Goal: Task Accomplishment & Management: Use online tool/utility

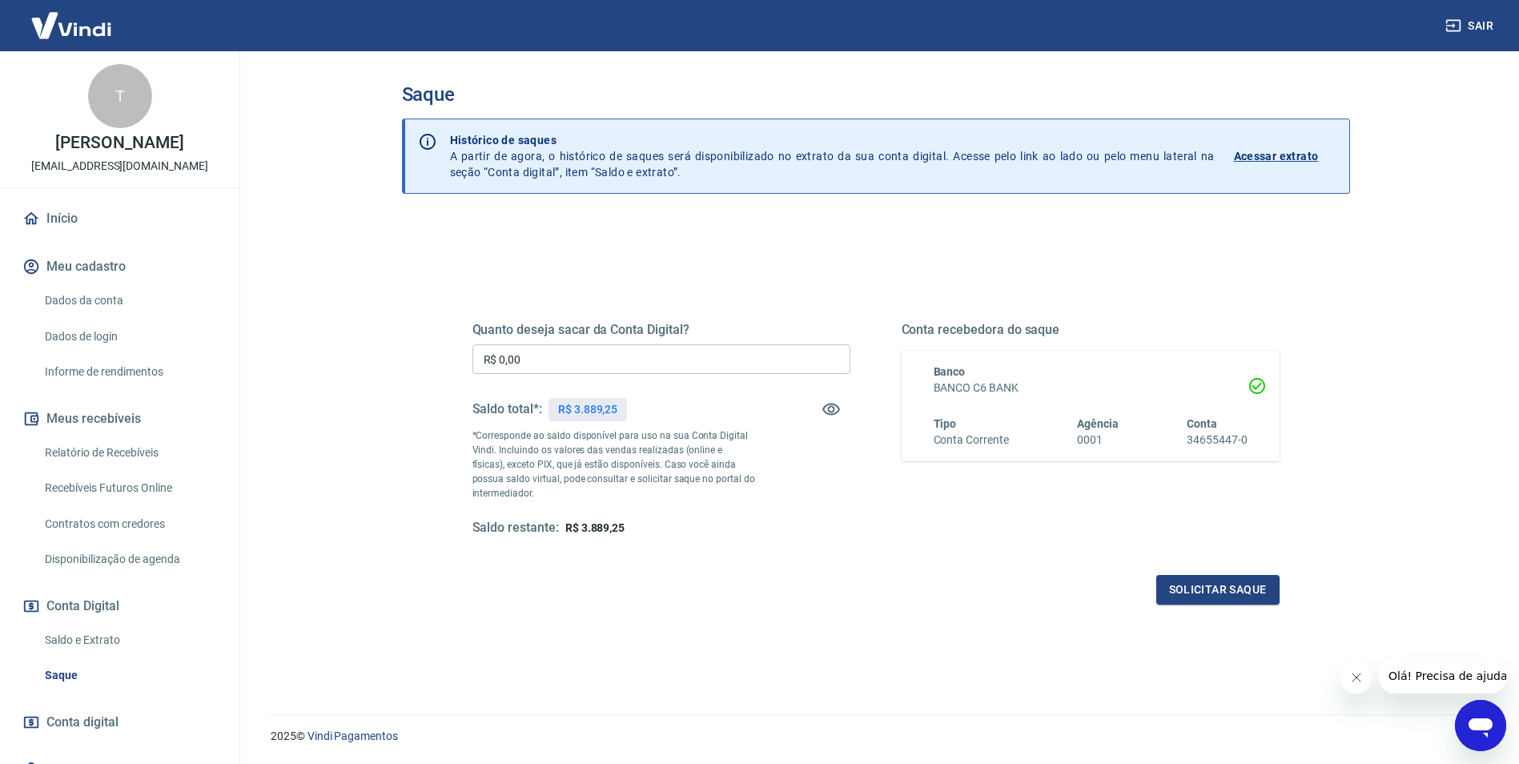
click at [536, 358] on input "R$ 0,00" at bounding box center [661, 359] width 378 height 30
type input "R$ 3.889,25"
click at [1199, 589] on button "Solicitar saque" at bounding box center [1217, 590] width 123 height 30
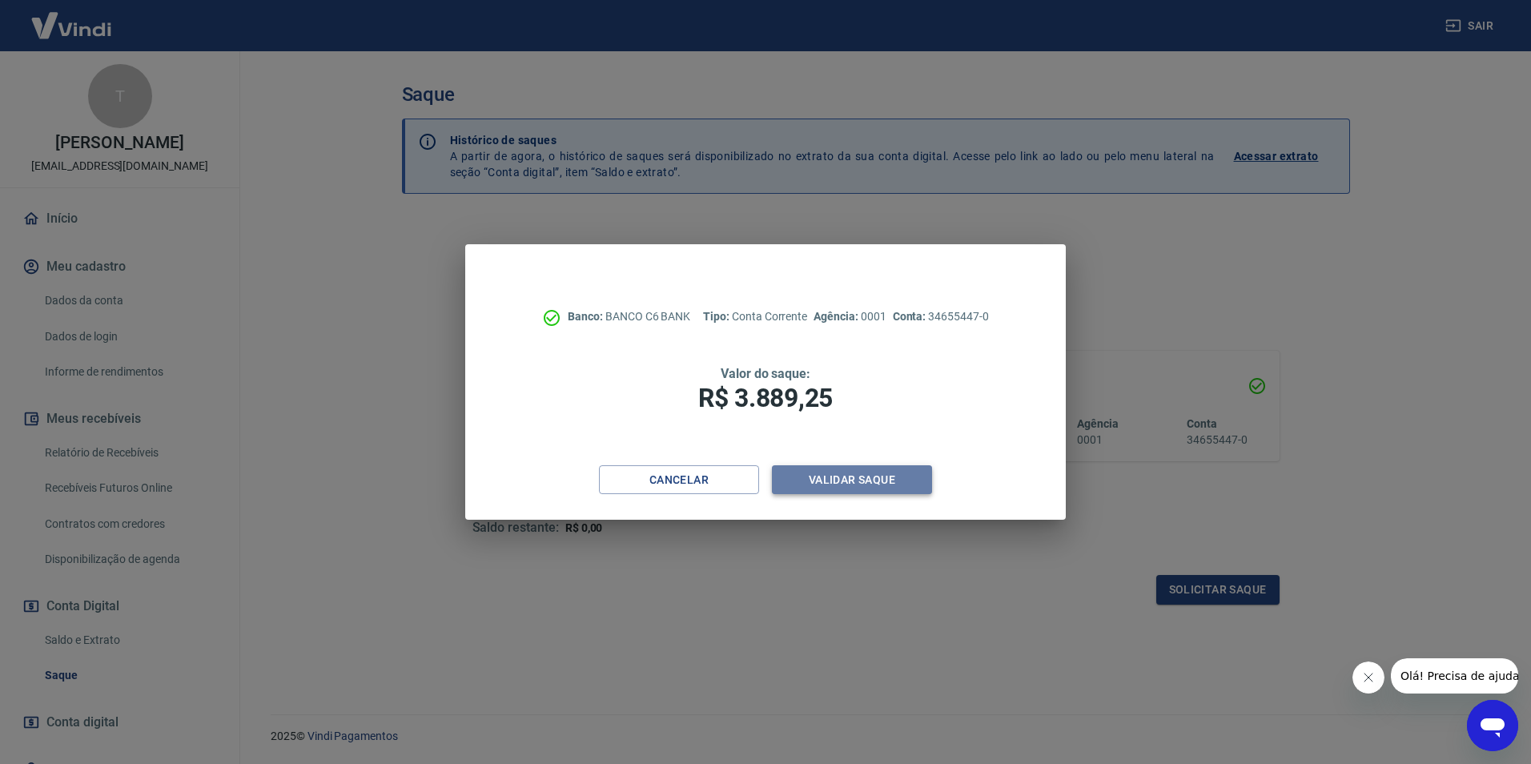
click at [824, 480] on button "Validar saque" at bounding box center [852, 480] width 160 height 30
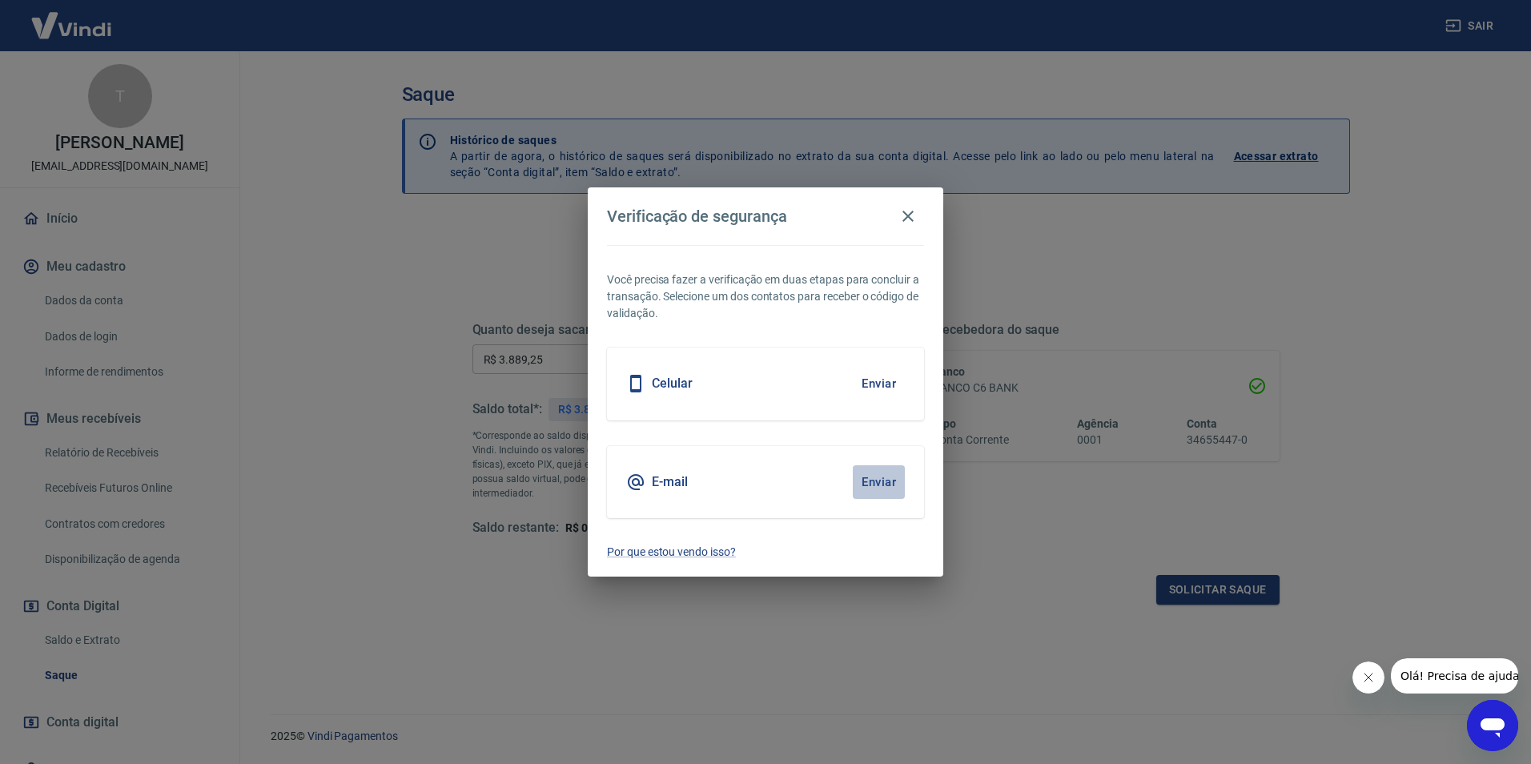
click at [890, 474] on button "Enviar" at bounding box center [879, 482] width 52 height 34
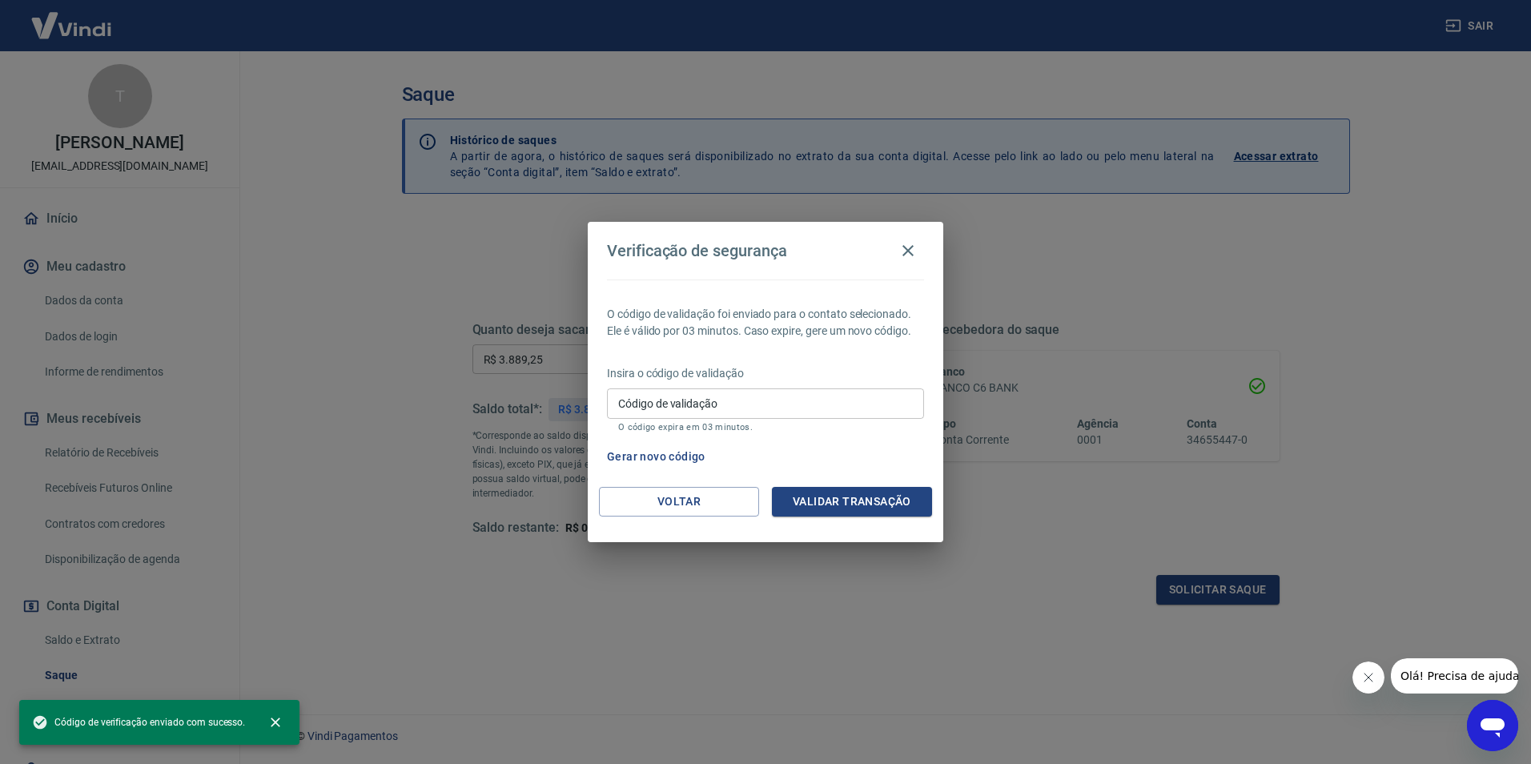
click at [717, 402] on input "Código de validação" at bounding box center [765, 403] width 317 height 30
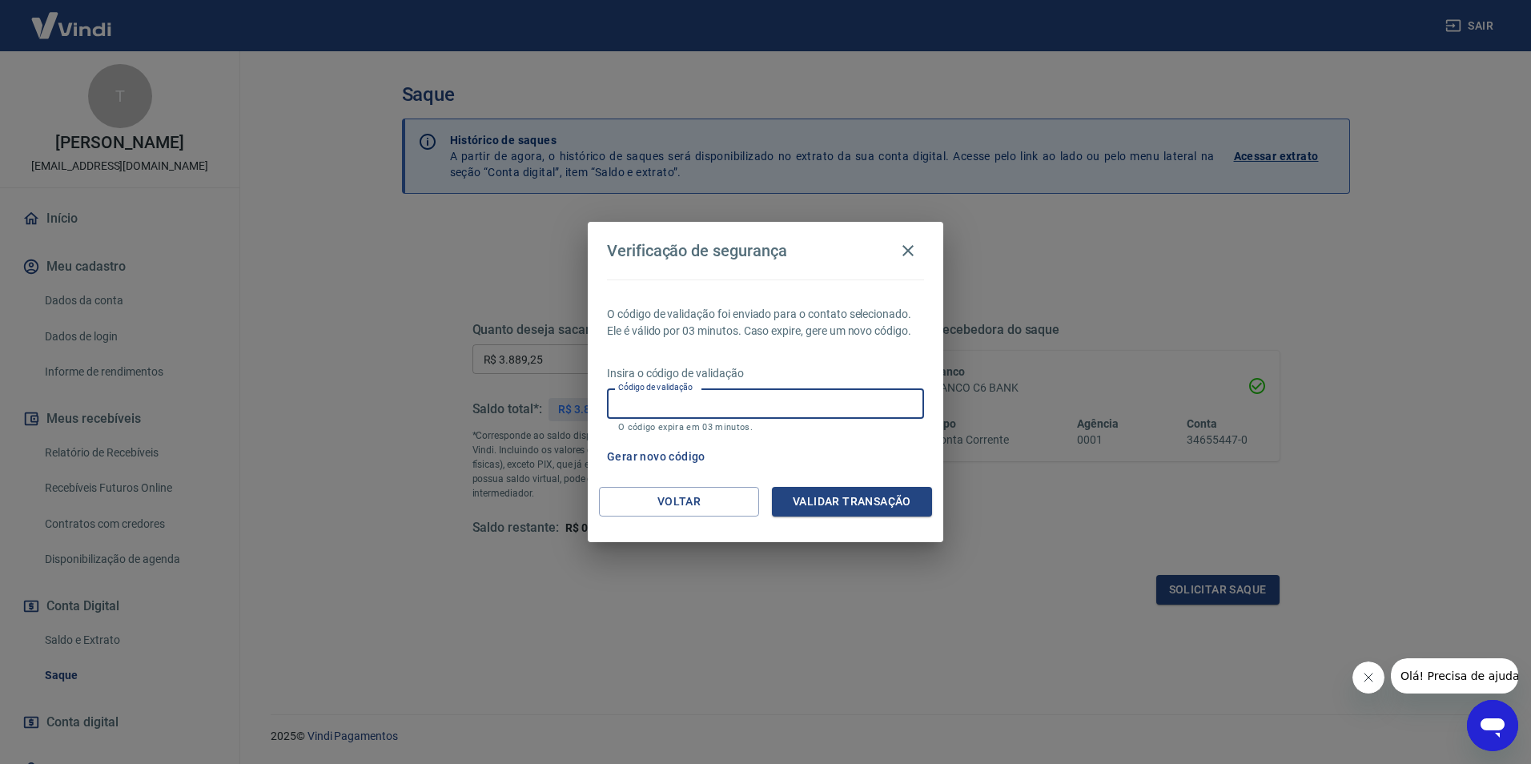
paste input "287534"
type input "287534"
click at [841, 495] on button "Validar transação" at bounding box center [852, 502] width 160 height 30
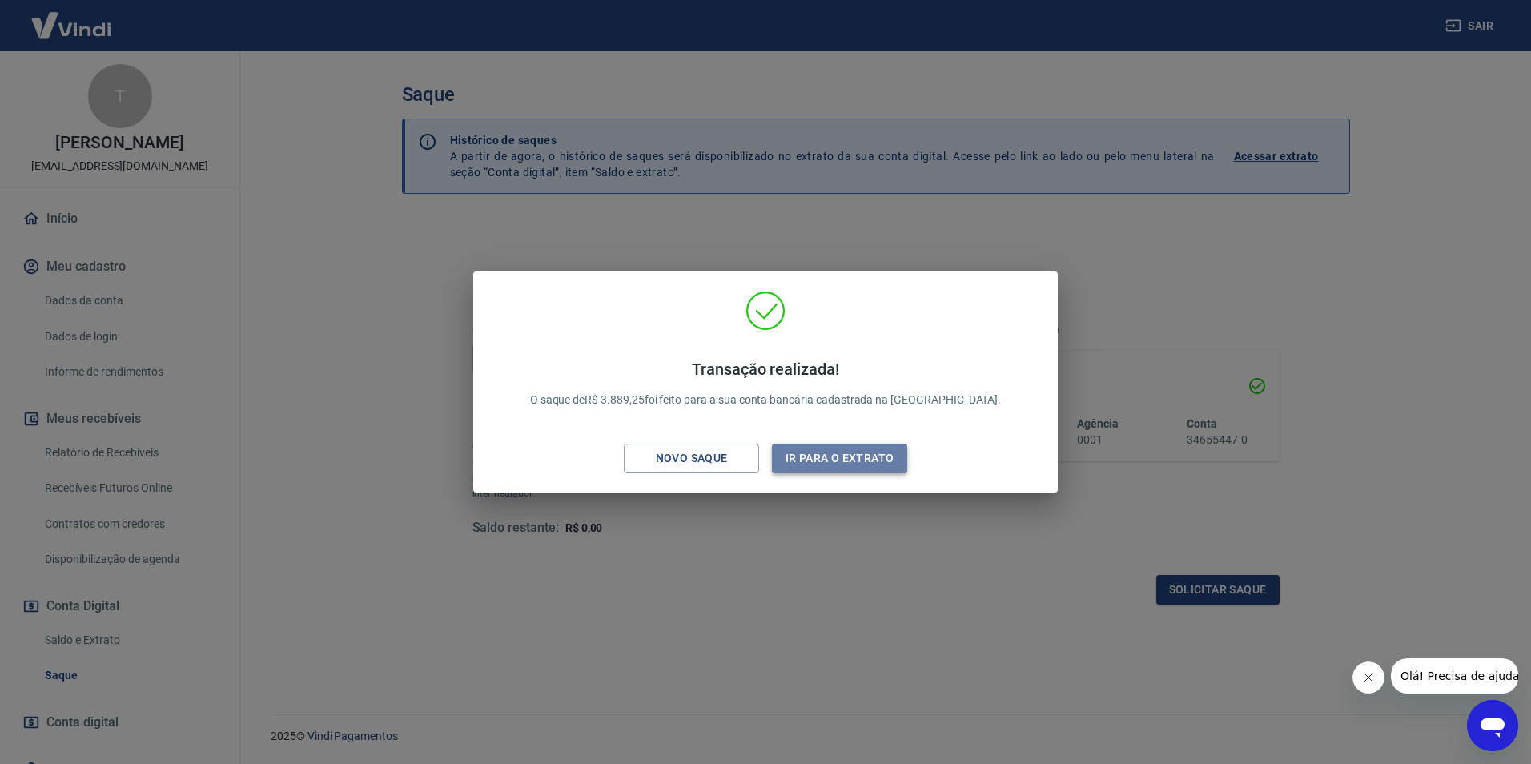
click at [846, 464] on button "Ir para o extrato" at bounding box center [839, 459] width 135 height 30
